Goal: Transaction & Acquisition: Purchase product/service

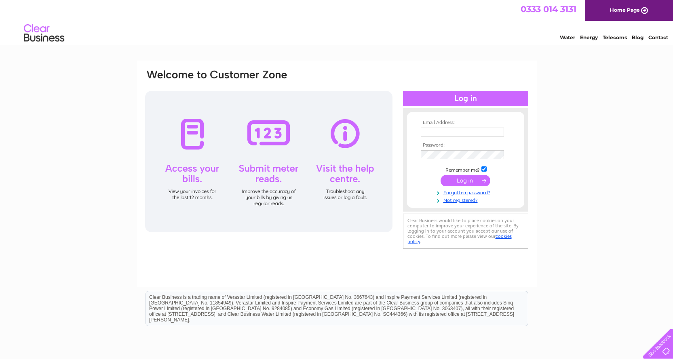
type input "TheParkNursery@aol.com"
click at [470, 182] on input "submit" at bounding box center [465, 180] width 50 height 11
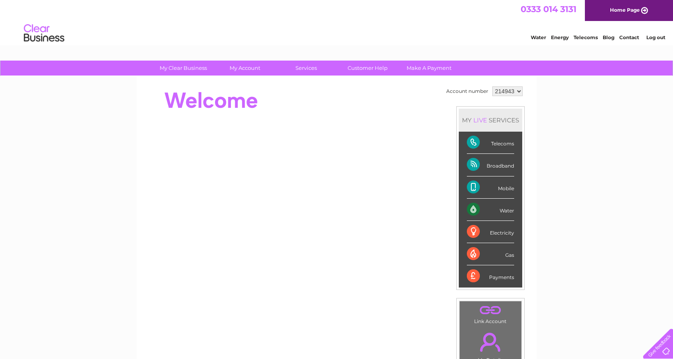
click at [519, 88] on select "214943" at bounding box center [507, 91] width 30 height 10
click at [488, 211] on div "Water" at bounding box center [490, 210] width 47 height 22
click at [470, 210] on div "Water" at bounding box center [490, 210] width 47 height 22
click at [538, 36] on link "Water" at bounding box center [538, 37] width 15 height 6
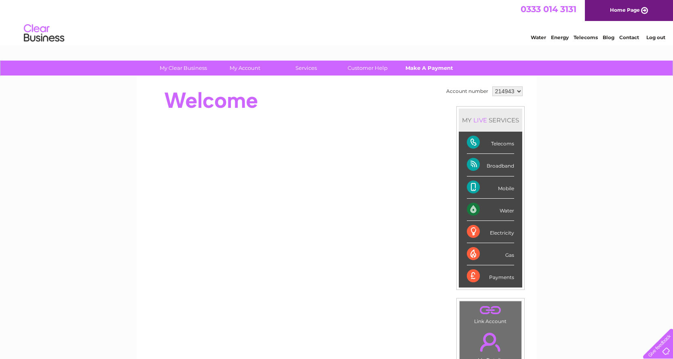
click at [424, 70] on link "Make A Payment" at bounding box center [429, 68] width 67 height 15
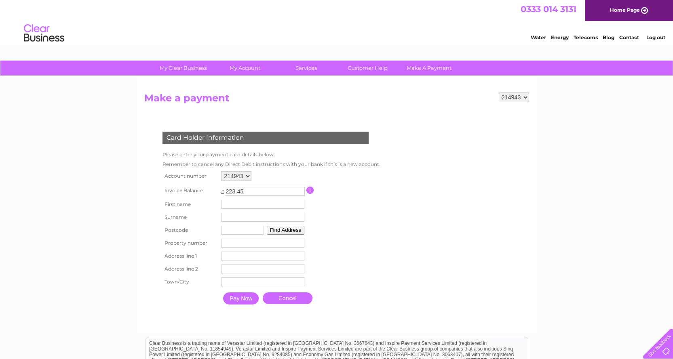
click at [247, 174] on select "214943" at bounding box center [236, 176] width 30 height 10
